Goal: Information Seeking & Learning: Learn about a topic

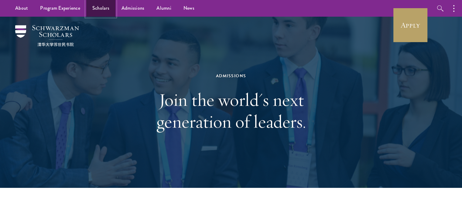
click at [109, 6] on link "Scholars" at bounding box center [100, 8] width 29 height 17
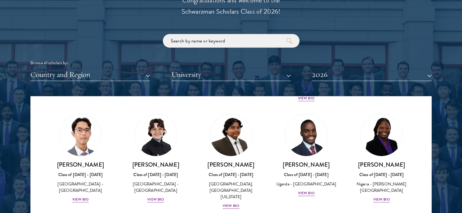
scroll to position [128, 0]
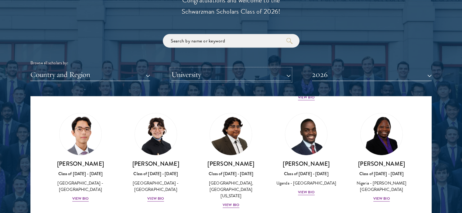
click at [233, 73] on button "University" at bounding box center [231, 75] width 120 height 12
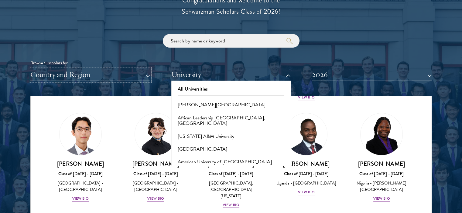
click at [136, 70] on button "Country and Region" at bounding box center [90, 75] width 120 height 12
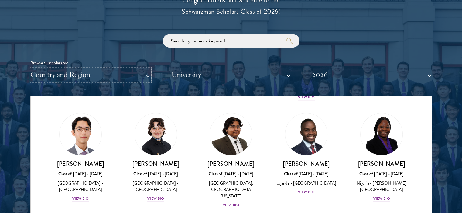
click at [136, 70] on button "Country and Region" at bounding box center [90, 75] width 120 height 12
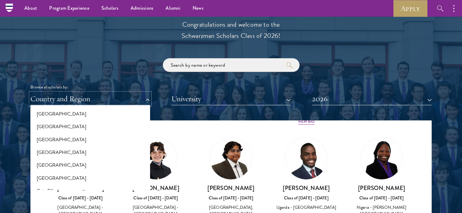
scroll to position [196, 0]
click at [42, 167] on button "[GEOGRAPHIC_DATA]" at bounding box center [90, 164] width 116 height 13
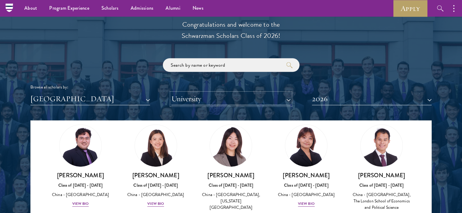
click at [208, 103] on button "University" at bounding box center [231, 99] width 120 height 12
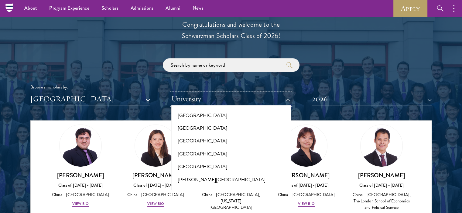
scroll to position [213, 0]
click at [229, 97] on button "University" at bounding box center [231, 99] width 120 height 12
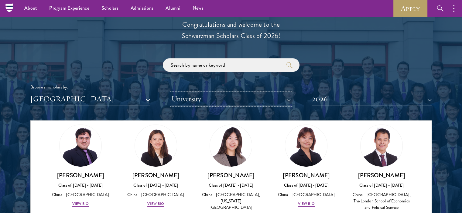
click at [225, 98] on button "University" at bounding box center [231, 99] width 120 height 12
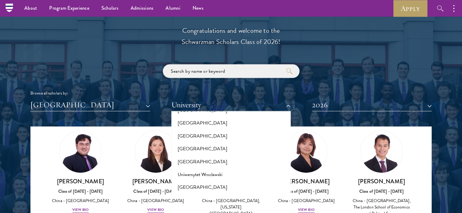
scroll to position [0, 0]
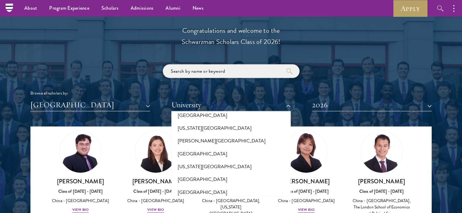
click at [204, 75] on input "search" at bounding box center [231, 71] width 137 height 14
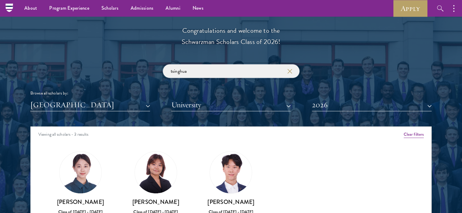
type input "tsinghua"
click at [217, 103] on button "University" at bounding box center [231, 105] width 120 height 12
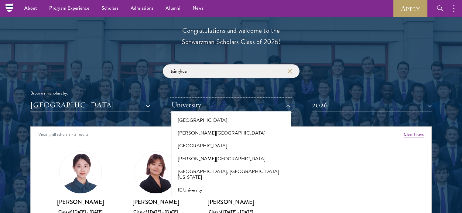
scroll to position [1709, 0]
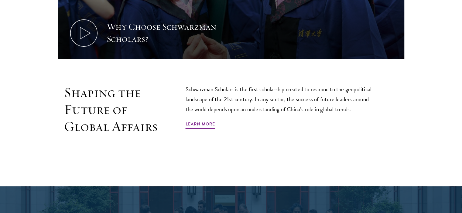
scroll to position [328, 0]
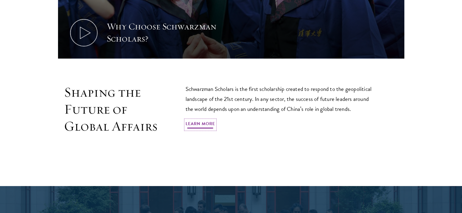
click at [202, 120] on link "Learn More" at bounding box center [199, 124] width 29 height 9
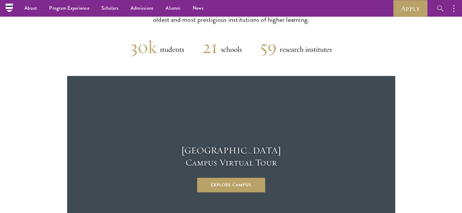
scroll to position [1496, 0]
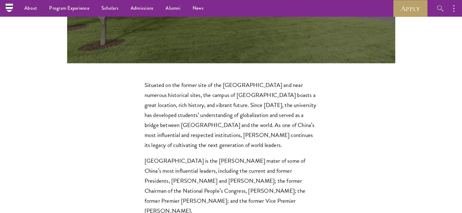
scroll to position [1755, 0]
